Goal: Task Accomplishment & Management: Use online tool/utility

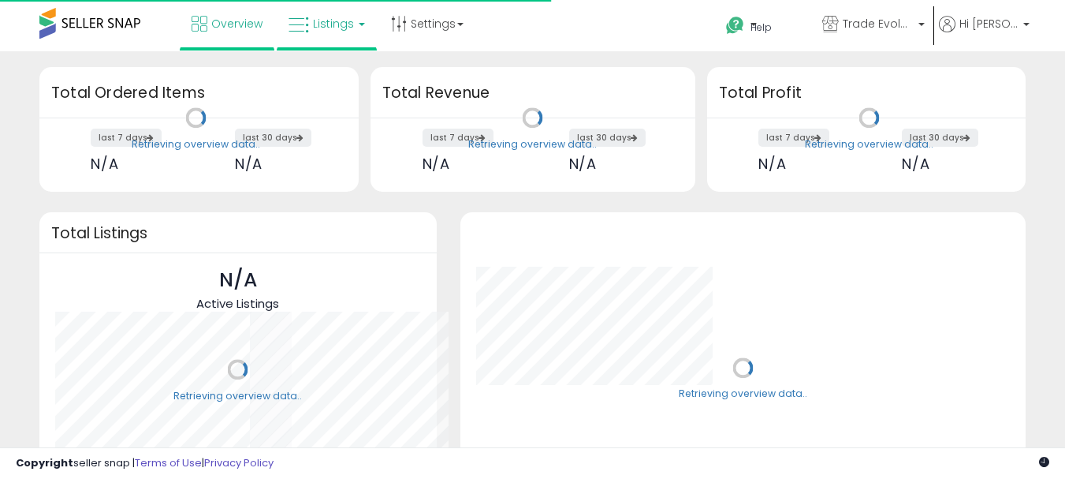
click at [373, 19] on link "Listings" at bounding box center [327, 23] width 100 height 47
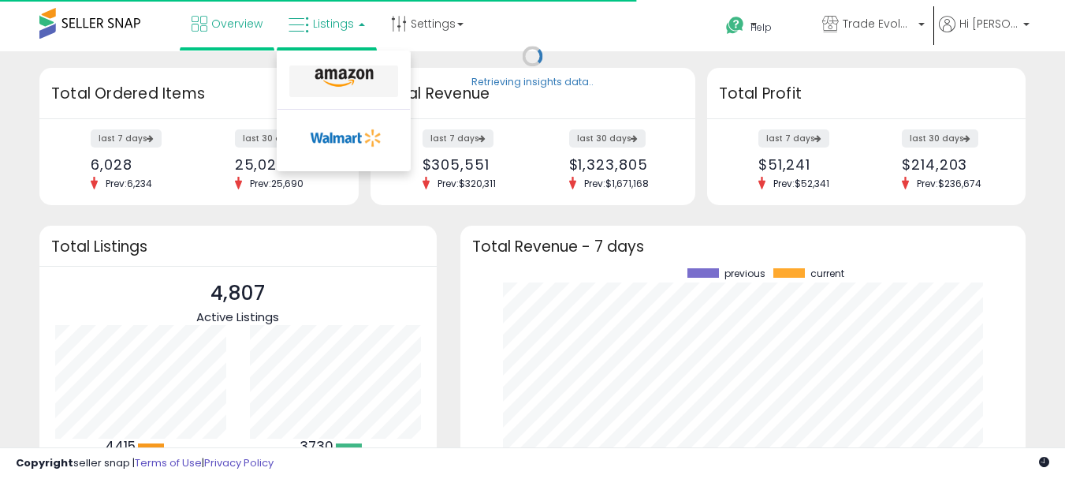
scroll to position [219, 535]
click at [378, 78] on icon at bounding box center [344, 78] width 69 height 20
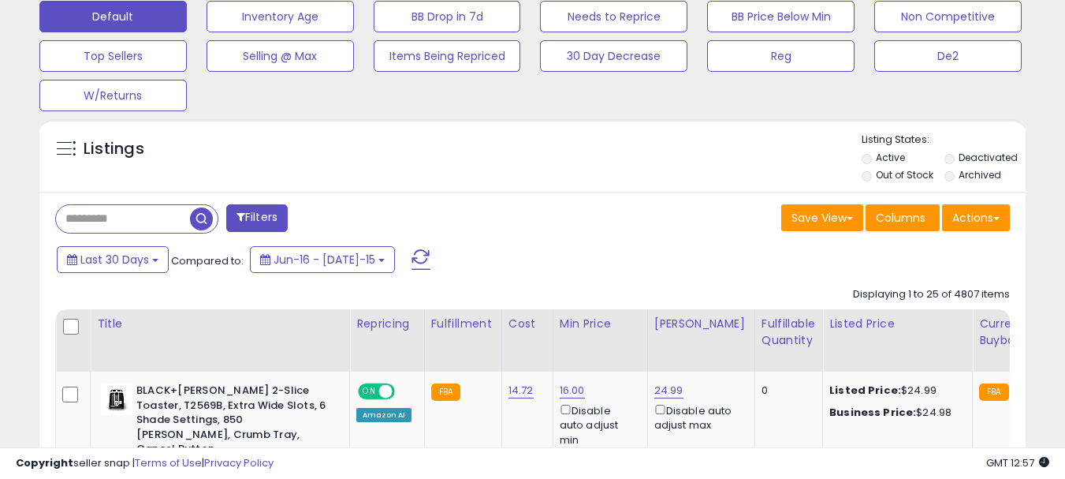
scroll to position [552, 0]
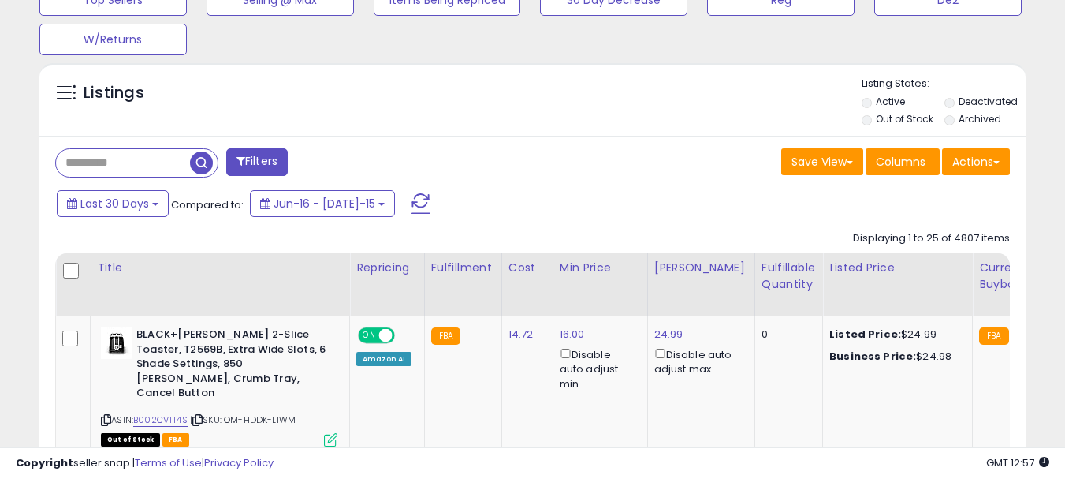
click at [123, 170] on input "text" at bounding box center [123, 163] width 134 height 28
paste input "**********"
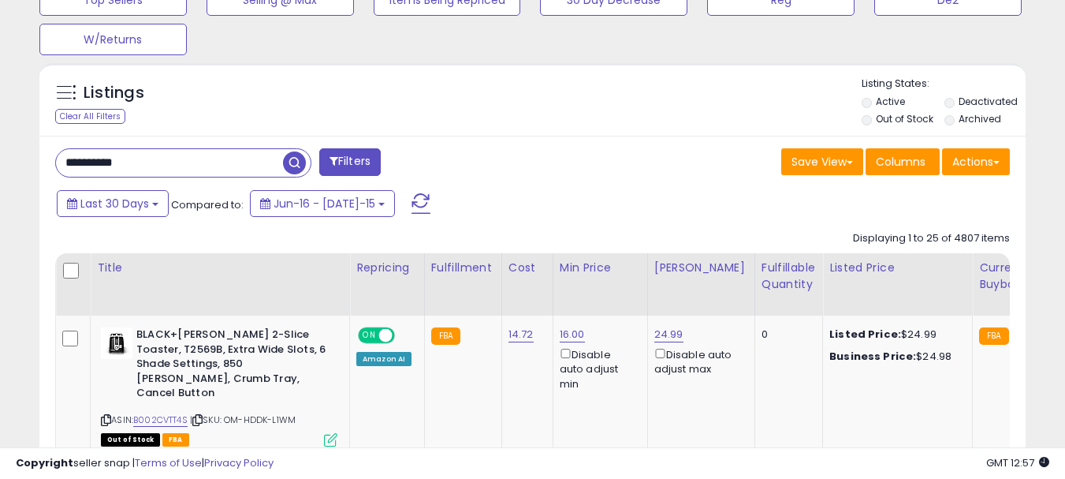
scroll to position [323, 571]
click at [297, 162] on span "button" at bounding box center [294, 162] width 23 height 23
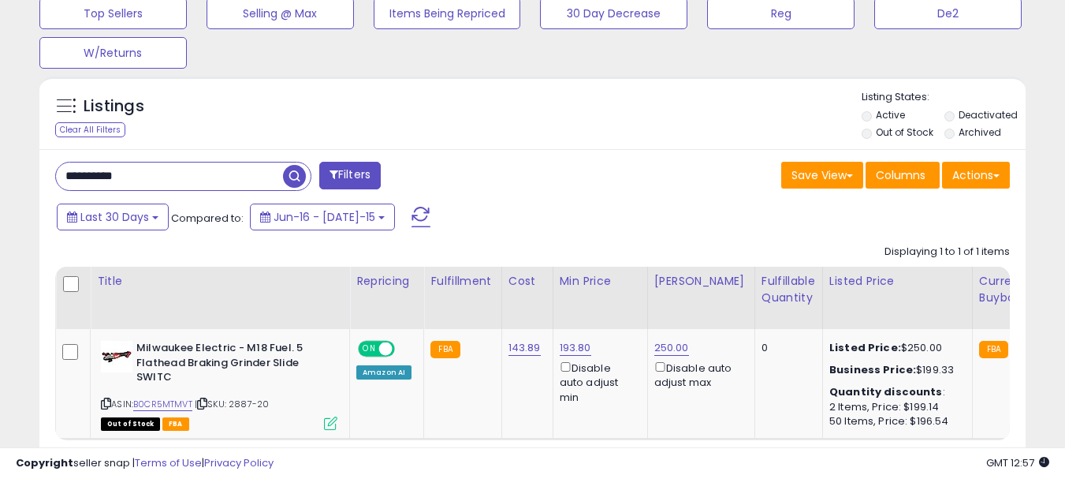
scroll to position [323, 571]
click at [207, 403] on icon at bounding box center [202, 403] width 10 height 9
click at [170, 185] on input "**********" at bounding box center [169, 176] width 227 height 28
paste input "text"
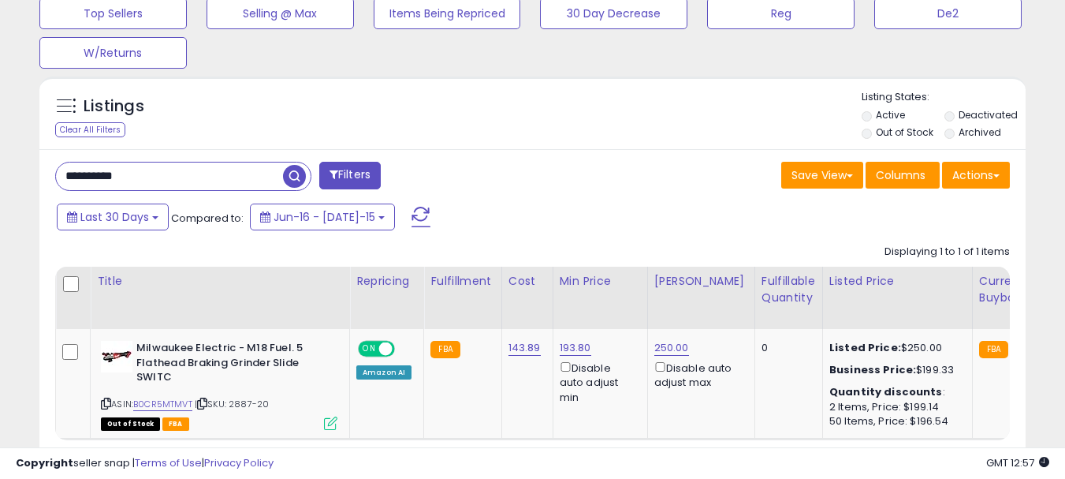
type input "**********"
click at [300, 189] on span at bounding box center [297, 176] width 28 height 28
click at [285, 179] on span "button" at bounding box center [294, 176] width 23 height 23
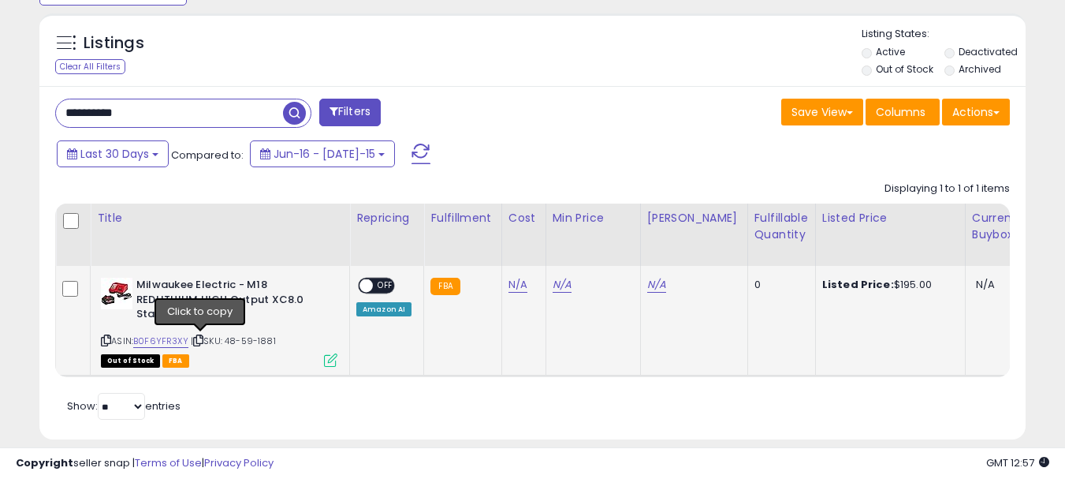
click at [203, 339] on icon at bounding box center [198, 340] width 10 height 9
